Goal: Task Accomplishment & Management: Complete application form

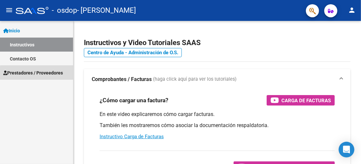
click at [45, 74] on span "Prestadores / Proveedores" at bounding box center [33, 72] width 60 height 7
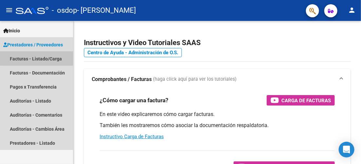
click at [42, 58] on link "Facturas - Listado/Carga" at bounding box center [36, 59] width 73 height 14
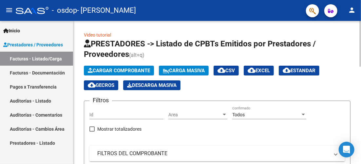
click at [139, 70] on span "Cargar Comprobante" at bounding box center [119, 71] width 62 height 6
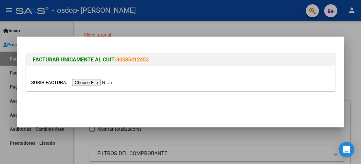
click at [99, 82] on input "file" at bounding box center [72, 82] width 83 height 7
click at [93, 84] on input "file" at bounding box center [72, 82] width 83 height 7
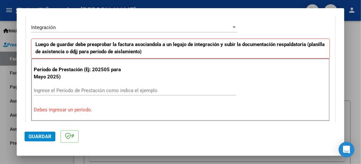
scroll to position [164, 0]
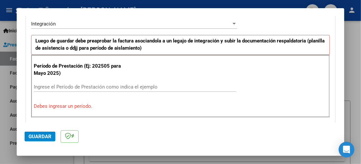
click at [105, 87] on input "Ingrese el Período de Prestación como indica el ejemplo" at bounding box center [135, 87] width 202 height 6
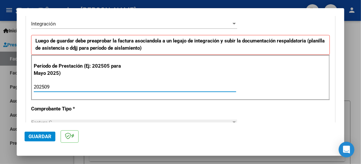
type input "202509"
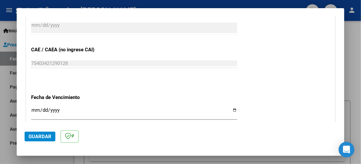
scroll to position [426, 0]
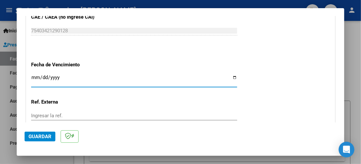
click at [36, 76] on input "Ingresar la fecha" at bounding box center [134, 80] width 206 height 10
click at [230, 76] on input "Ingresar la fecha" at bounding box center [134, 80] width 206 height 10
type input "[DATE]"
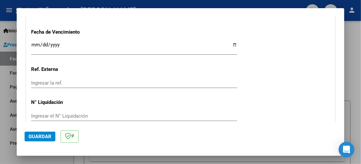
scroll to position [488, 0]
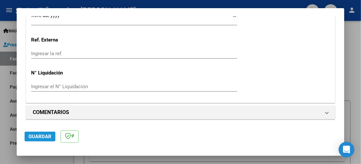
click at [35, 137] on span "Guardar" at bounding box center [40, 137] width 23 height 6
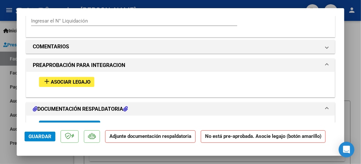
scroll to position [579, 0]
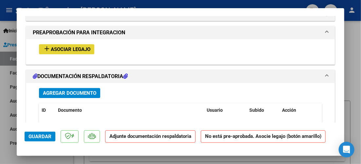
click at [76, 48] on span "Asociar Legajo" at bounding box center [71, 50] width 40 height 6
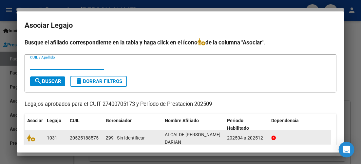
scroll to position [33, 0]
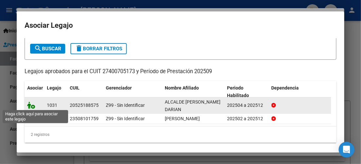
click at [32, 106] on icon at bounding box center [31, 105] width 8 height 7
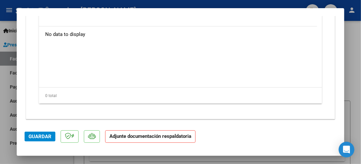
scroll to position [714, 0]
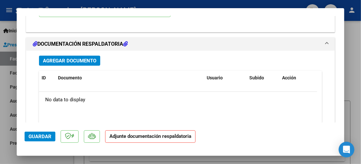
click at [80, 58] on span "Agregar Documento" at bounding box center [69, 61] width 53 height 6
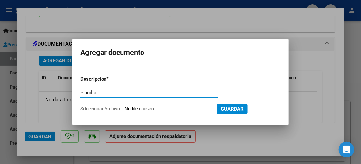
type input "Planilla"
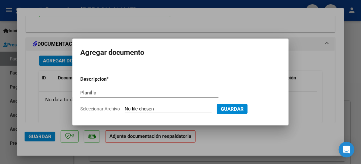
click at [165, 110] on input "Seleccionar Archivo" at bounding box center [168, 109] width 87 height 6
type input "C:\fakepath\Planilla septiembre Darian.pdf"
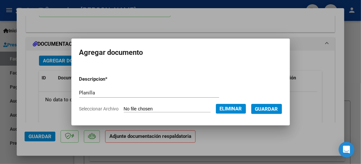
click at [271, 108] on span "Guardar" at bounding box center [266, 109] width 23 height 6
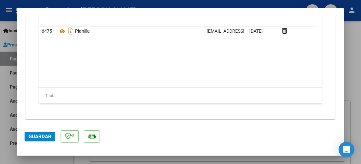
scroll to position [747, 0]
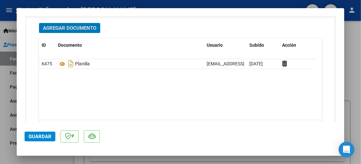
click at [44, 134] on span "Guardar" at bounding box center [40, 137] width 23 height 6
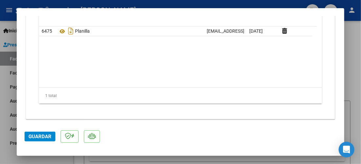
click at [42, 137] on span "Guardar" at bounding box center [40, 137] width 23 height 6
click at [350, 70] on div at bounding box center [180, 82] width 361 height 164
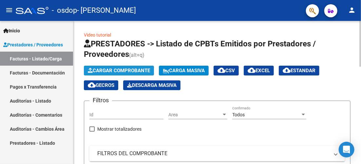
click at [125, 71] on span "Cargar Comprobante" at bounding box center [119, 71] width 62 height 6
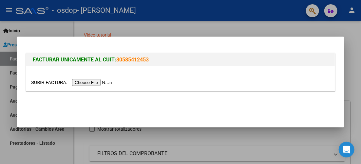
click at [96, 83] on input "file" at bounding box center [72, 82] width 83 height 7
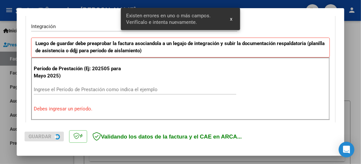
scroll to position [162, 0]
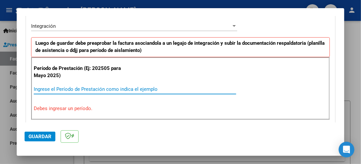
click at [97, 89] on input "Ingrese el Período de Prestación como indica el ejemplo" at bounding box center [135, 89] width 202 height 6
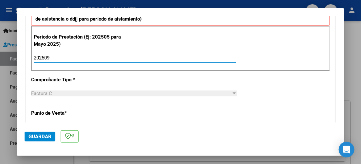
scroll to position [194, 0]
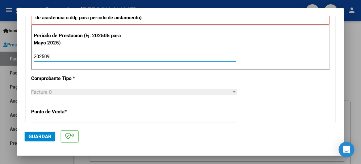
type input "202509"
click at [159, 73] on div "CUIT * 27-40070517-3 Ingresar CUIT ANALISIS PRESTADOR [PERSON_NAME] [PERSON_NAM…" at bounding box center [180, 150] width 309 height 493
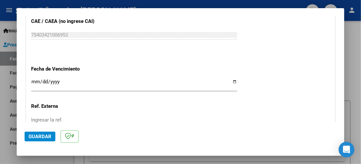
scroll to position [424, 0]
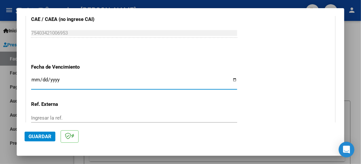
click at [232, 78] on input "Ingresar la fecha" at bounding box center [134, 82] width 206 height 10
type input "[DATE]"
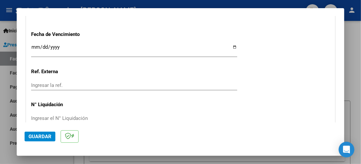
scroll to position [488, 0]
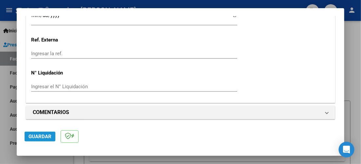
click at [43, 140] on button "Guardar" at bounding box center [40, 137] width 31 height 10
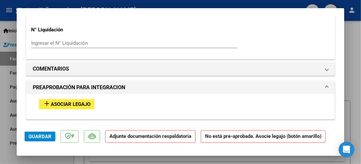
scroll to position [557, 0]
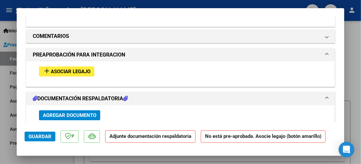
click at [71, 69] on span "Asociar Legajo" at bounding box center [71, 72] width 40 height 6
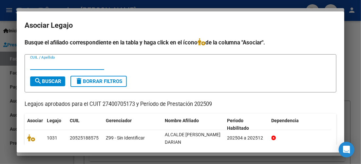
scroll to position [33, 0]
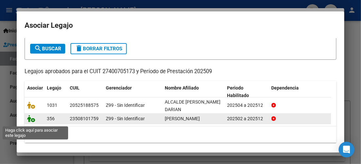
click at [33, 122] on icon at bounding box center [31, 118] width 8 height 7
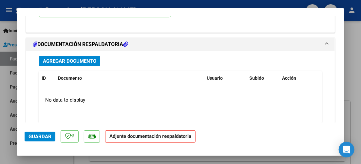
scroll to position [738, 0]
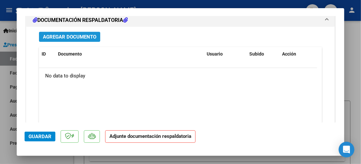
click at [85, 37] on span "Agregar Documento" at bounding box center [69, 37] width 53 height 6
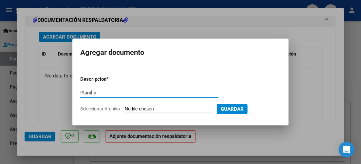
type input "Planilla"
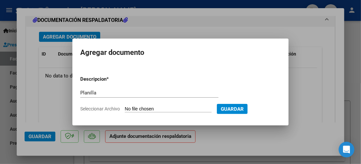
click at [178, 107] on input "Seleccionar Archivo" at bounding box center [168, 109] width 87 height 6
type input "C:\fakepath\Planilla septiembre Leo.pdf"
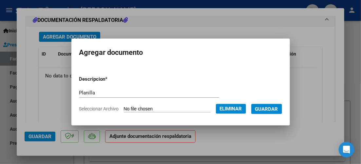
click at [273, 108] on span "Guardar" at bounding box center [266, 109] width 23 height 6
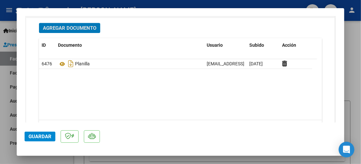
scroll to position [779, 0]
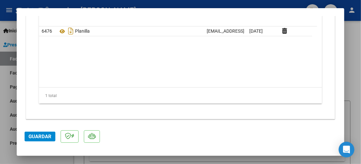
click at [46, 133] on button "Guardar" at bounding box center [40, 137] width 31 height 10
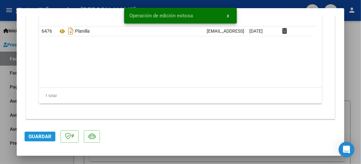
click at [48, 133] on button "Guardar" at bounding box center [40, 137] width 31 height 10
click at [348, 65] on div at bounding box center [180, 82] width 361 height 164
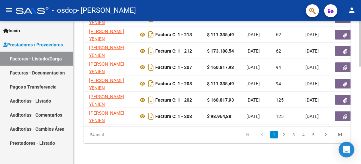
scroll to position [0, 35]
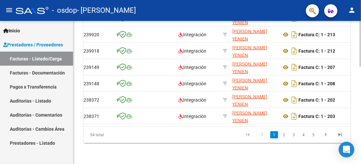
click at [117, 133] on div "54 total" at bounding box center [110, 135] width 52 height 16
